Goal: Information Seeking & Learning: Learn about a topic

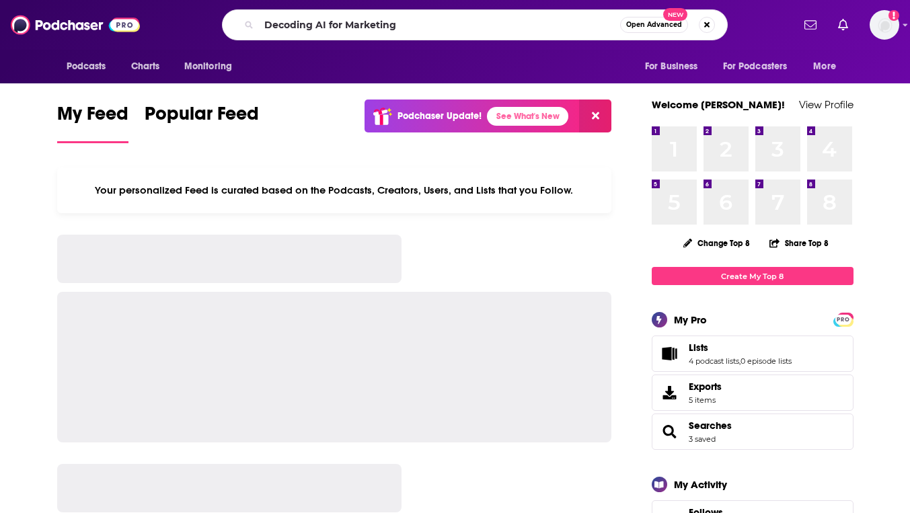
type input "Decoding AI for Marketing"
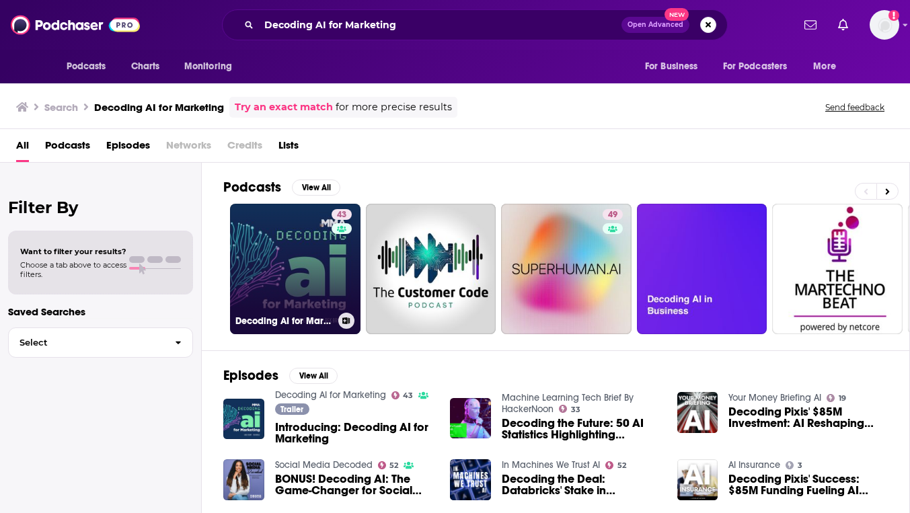
click at [290, 279] on link "43 Decoding AI for Marketing" at bounding box center [295, 269] width 130 height 130
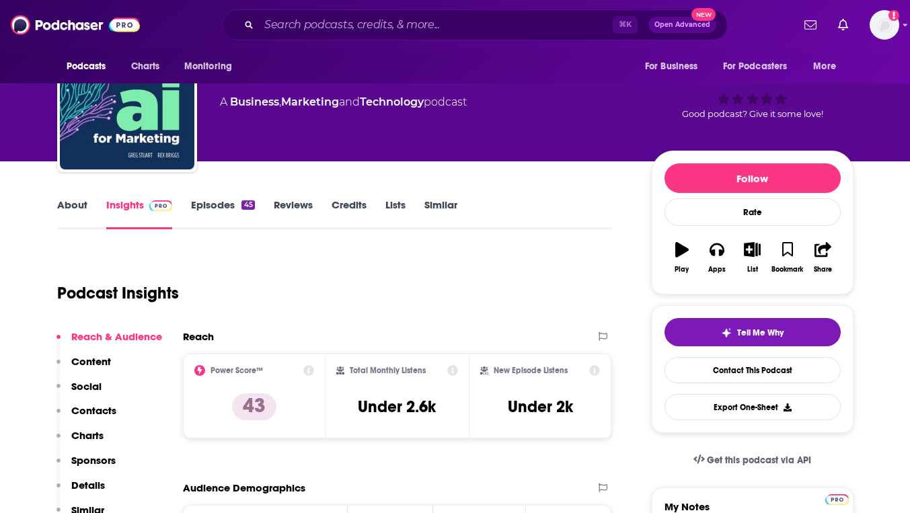
scroll to position [173, 0]
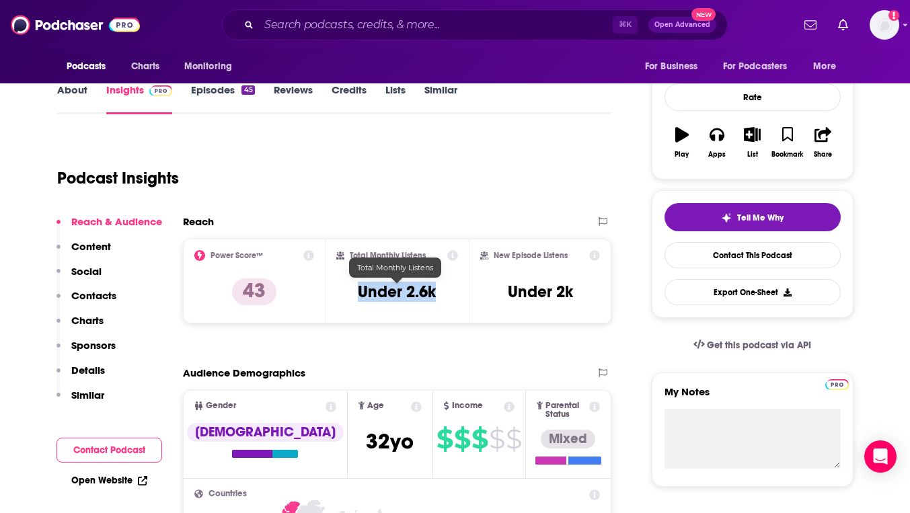
drag, startPoint x: 444, startPoint y: 290, endPoint x: 354, endPoint y: 290, distance: 90.8
click at [354, 290] on div "Total Monthly Listens Under 2.6k" at bounding box center [397, 281] width 122 height 62
copy h3 "Under 2.6k"
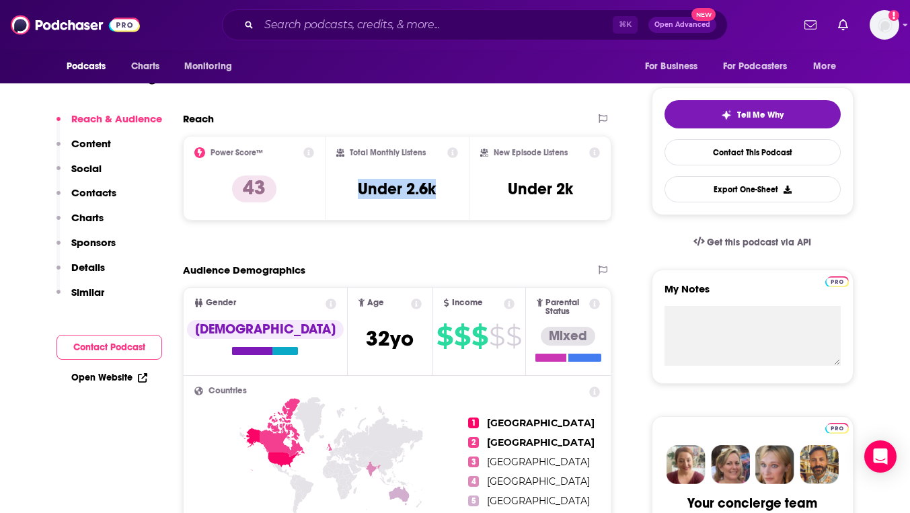
scroll to position [279, 0]
